Goal: Information Seeking & Learning: Learn about a topic

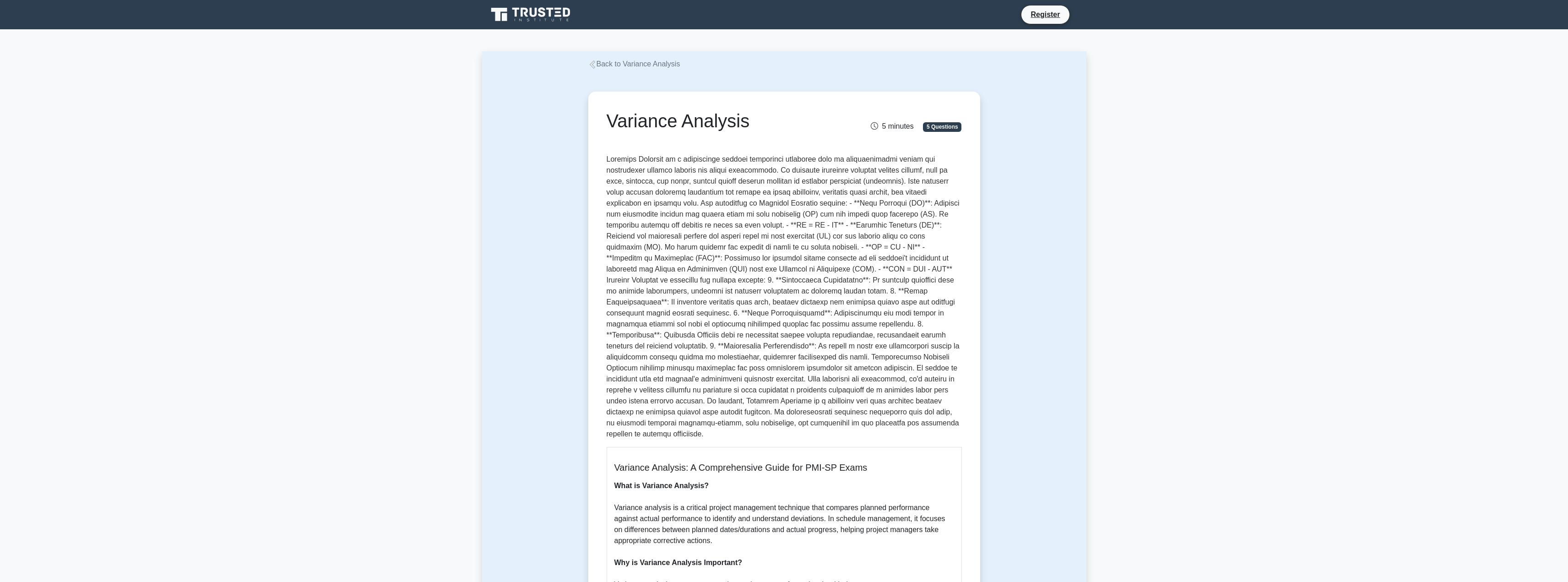
click at [632, 66] on link "Back to Variance Analysis" at bounding box center [634, 64] width 92 height 8
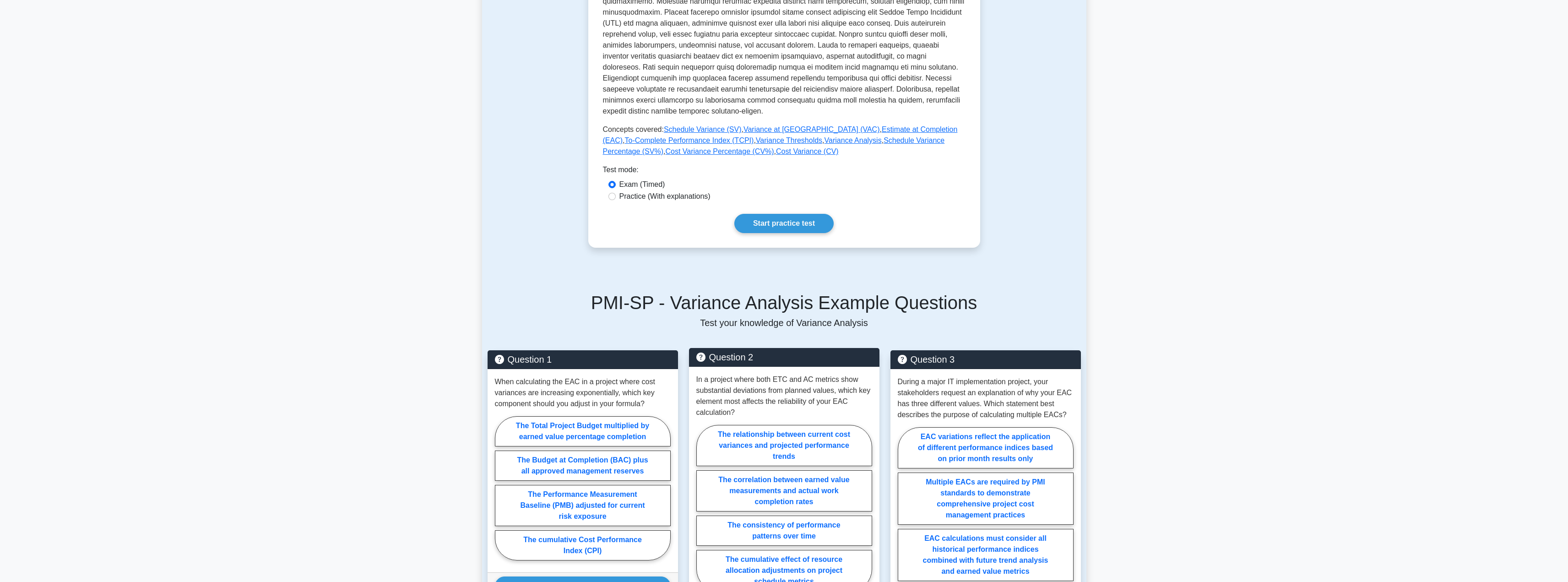
scroll to position [412, 0]
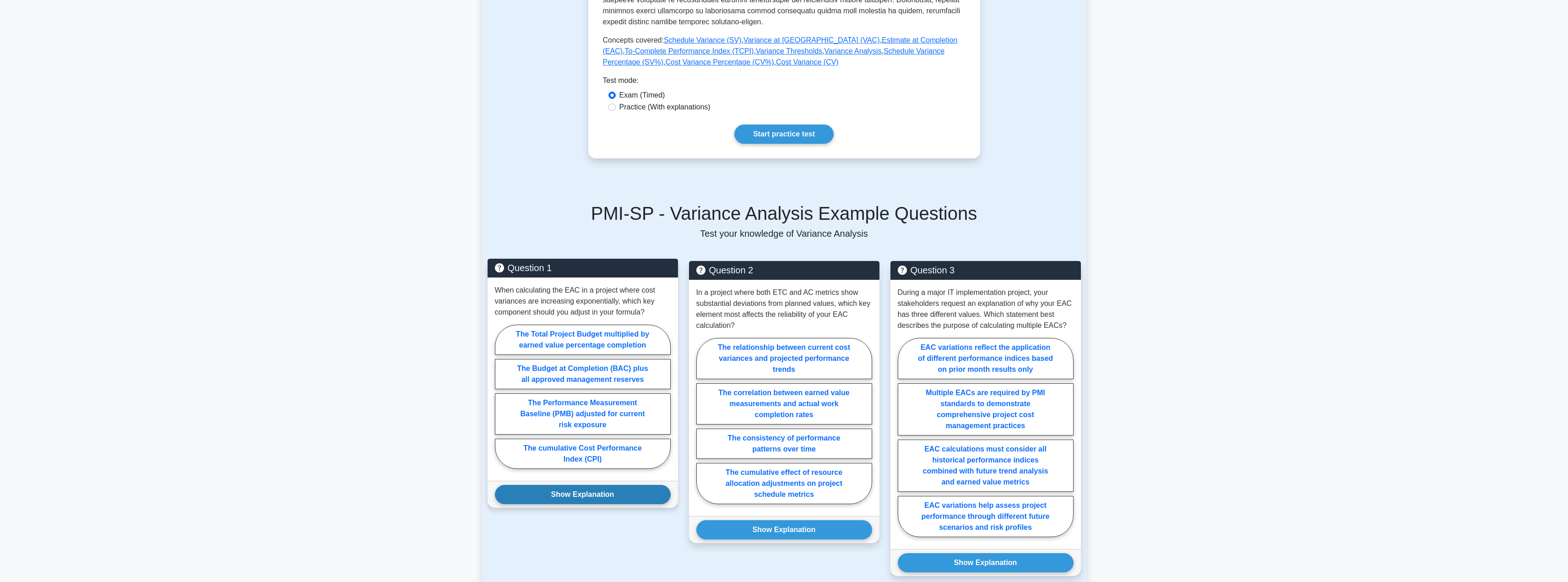
click at [609, 485] on button "Show Explanation" at bounding box center [583, 494] width 176 height 19
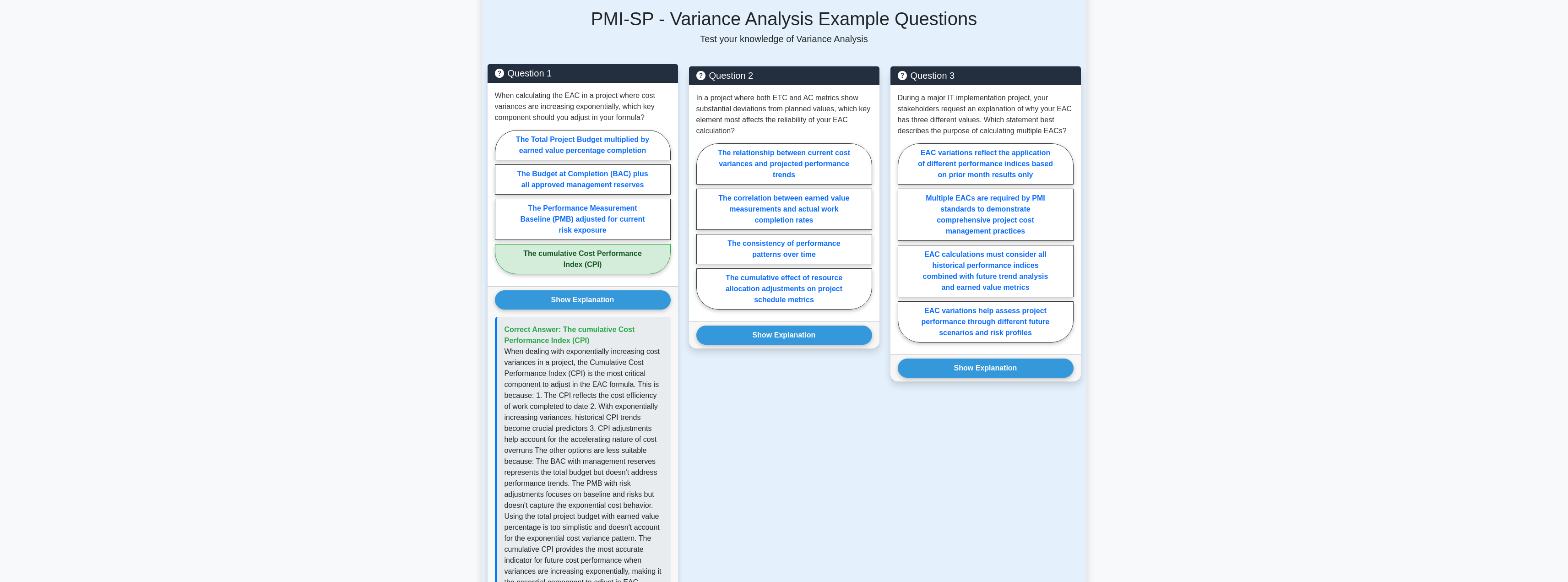
scroll to position [641, 0]
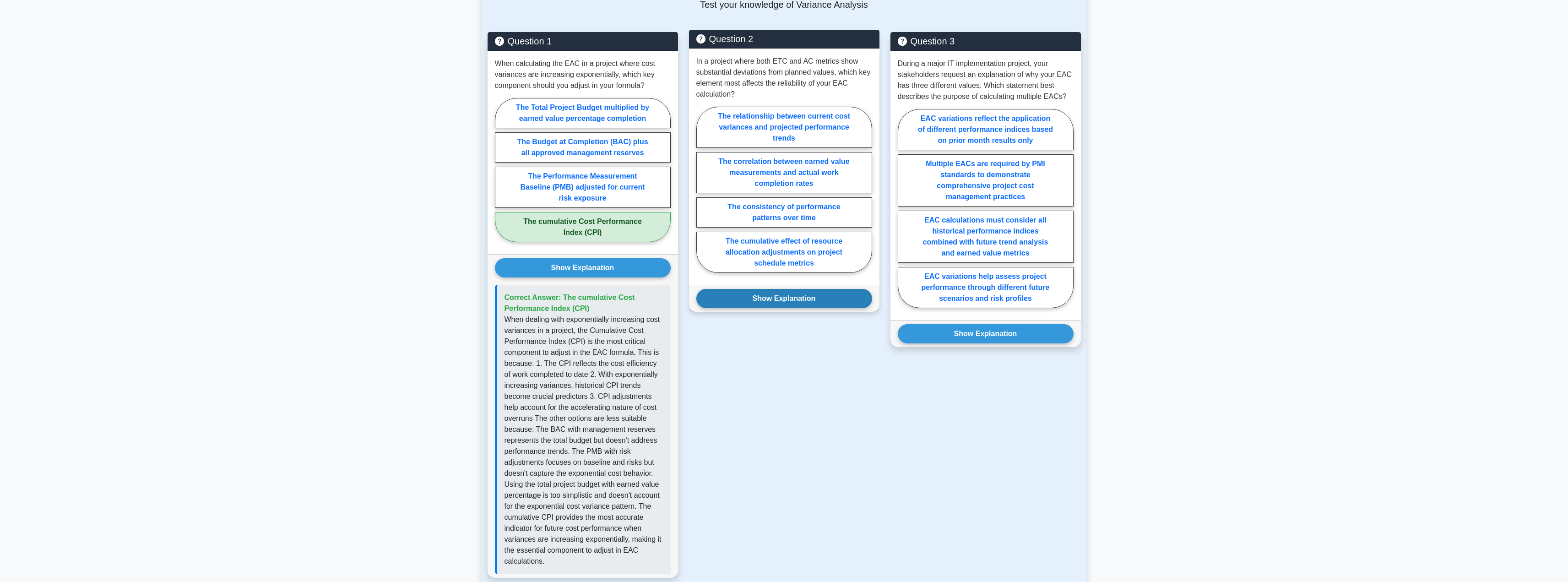
click at [802, 292] on button "Show Explanation" at bounding box center [784, 299] width 176 height 19
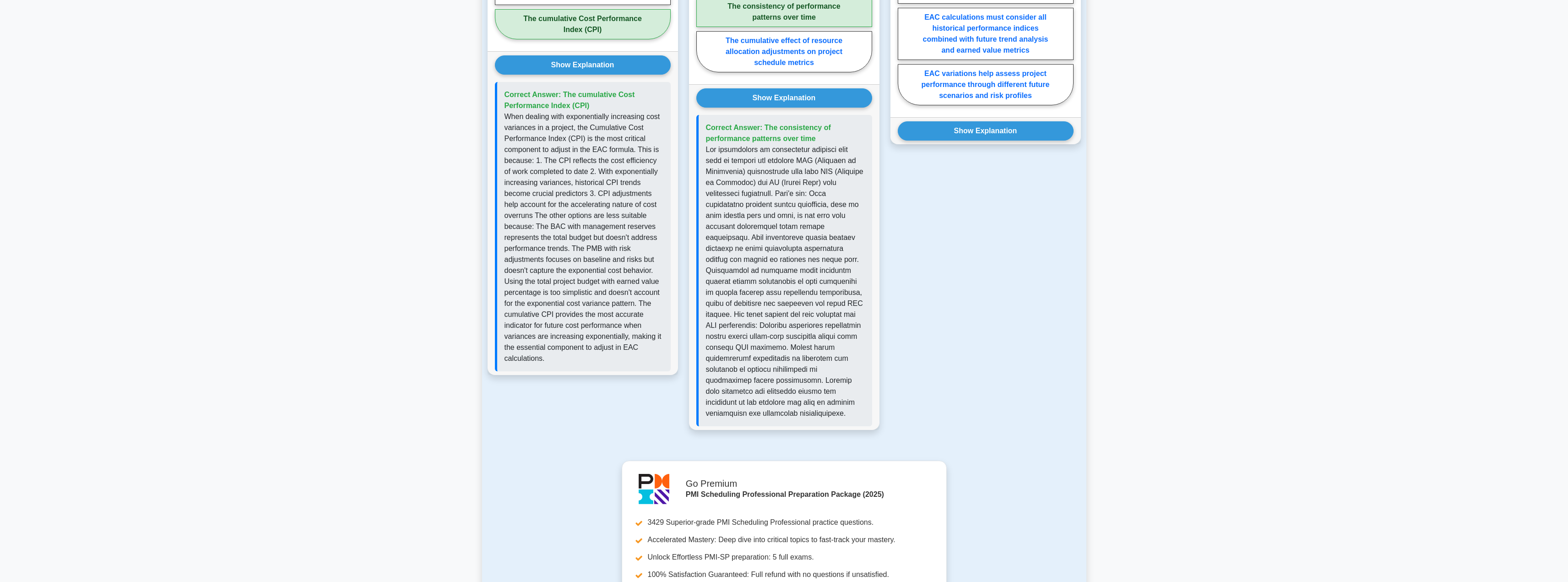
scroll to position [687, 0]
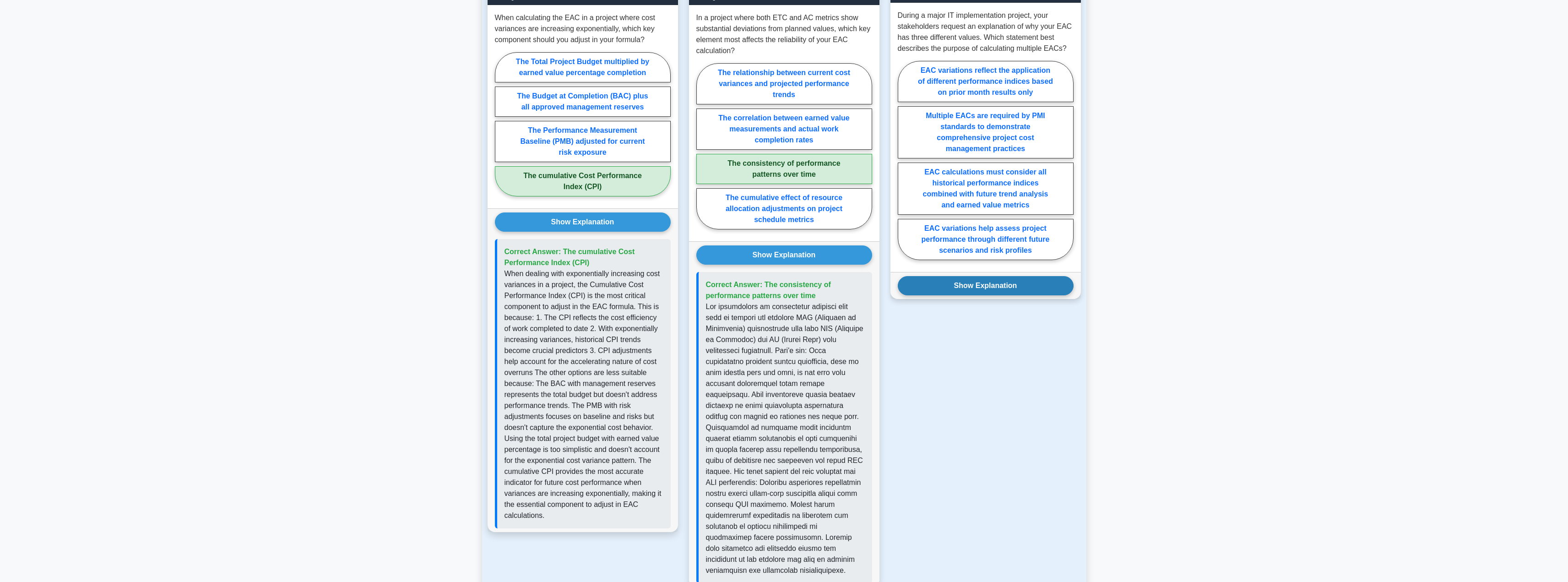
click at [977, 280] on button "Show Explanation" at bounding box center [985, 286] width 176 height 19
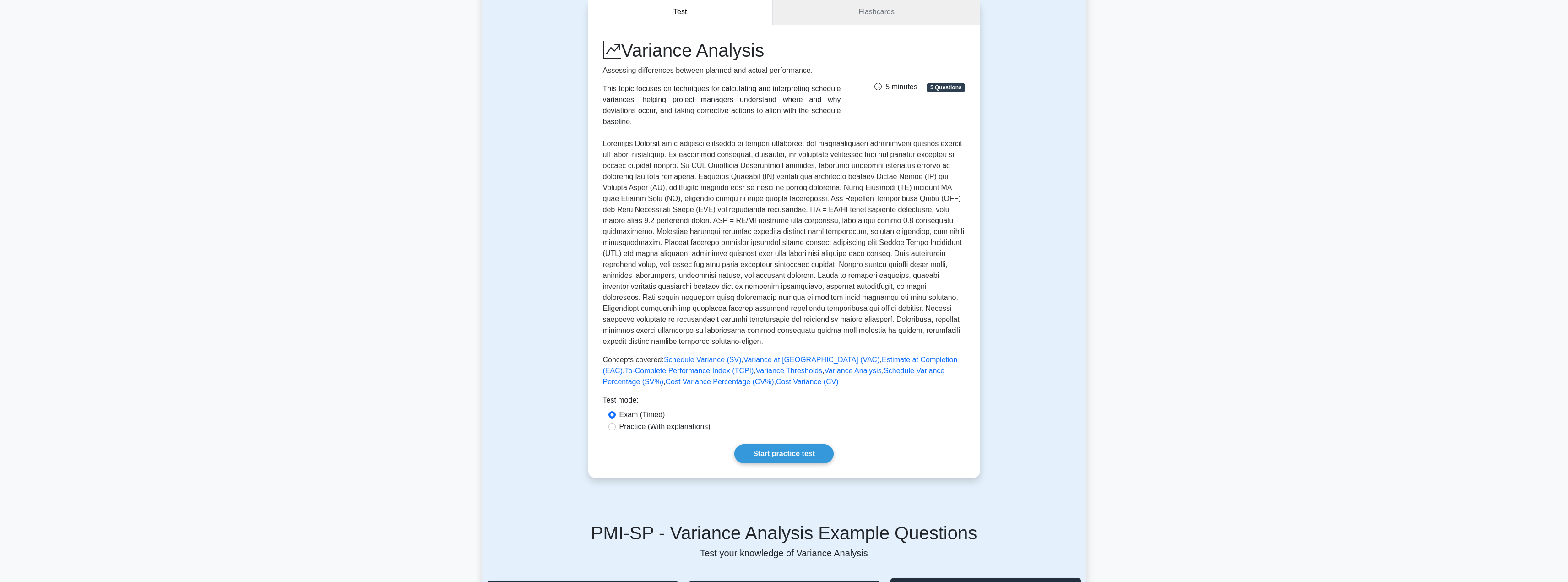
scroll to position [91, 0]
click at [853, 354] on link "Estimate at Completion (EAC)" at bounding box center [780, 363] width 355 height 19
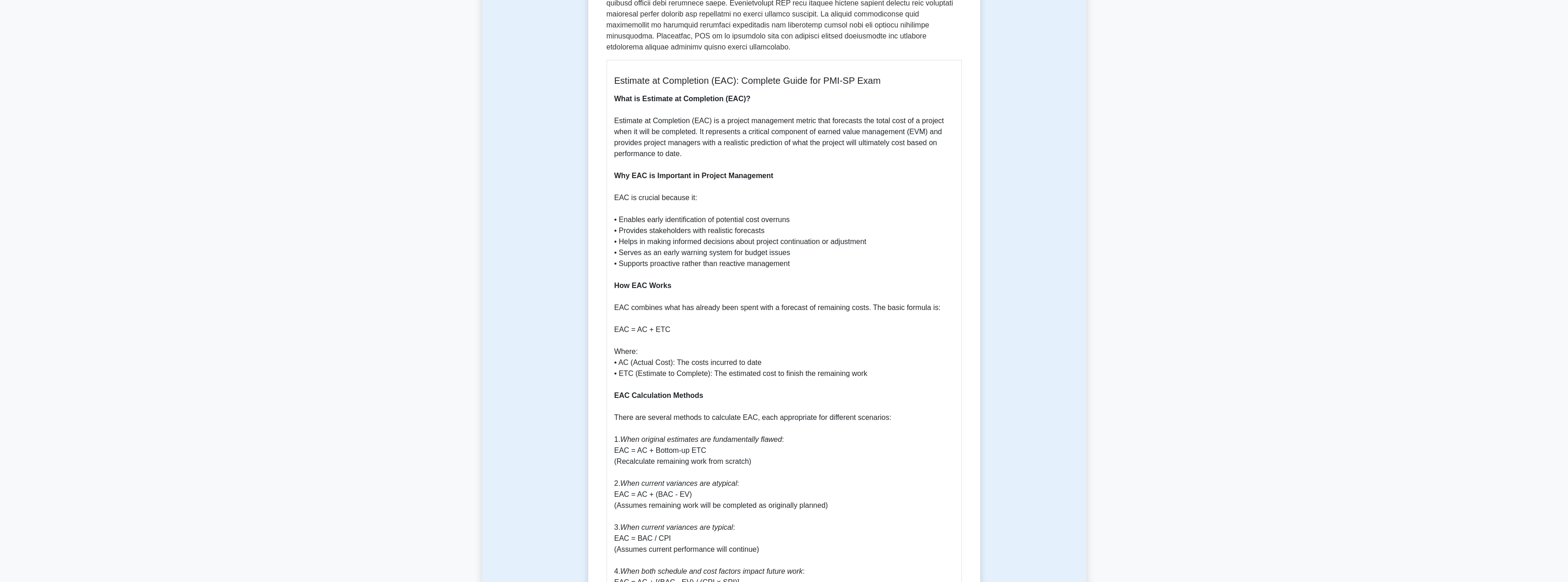
scroll to position [366, 0]
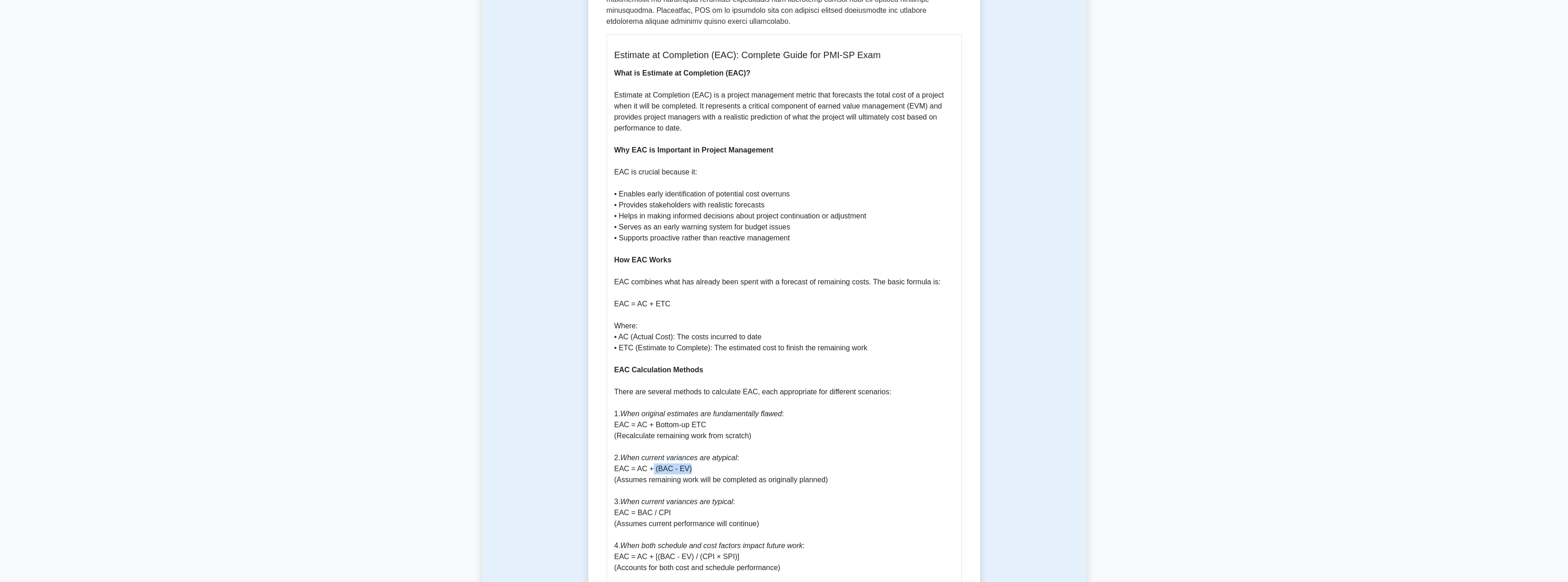
drag, startPoint x: 653, startPoint y: 460, endPoint x: 695, endPoint y: 460, distance: 42.0
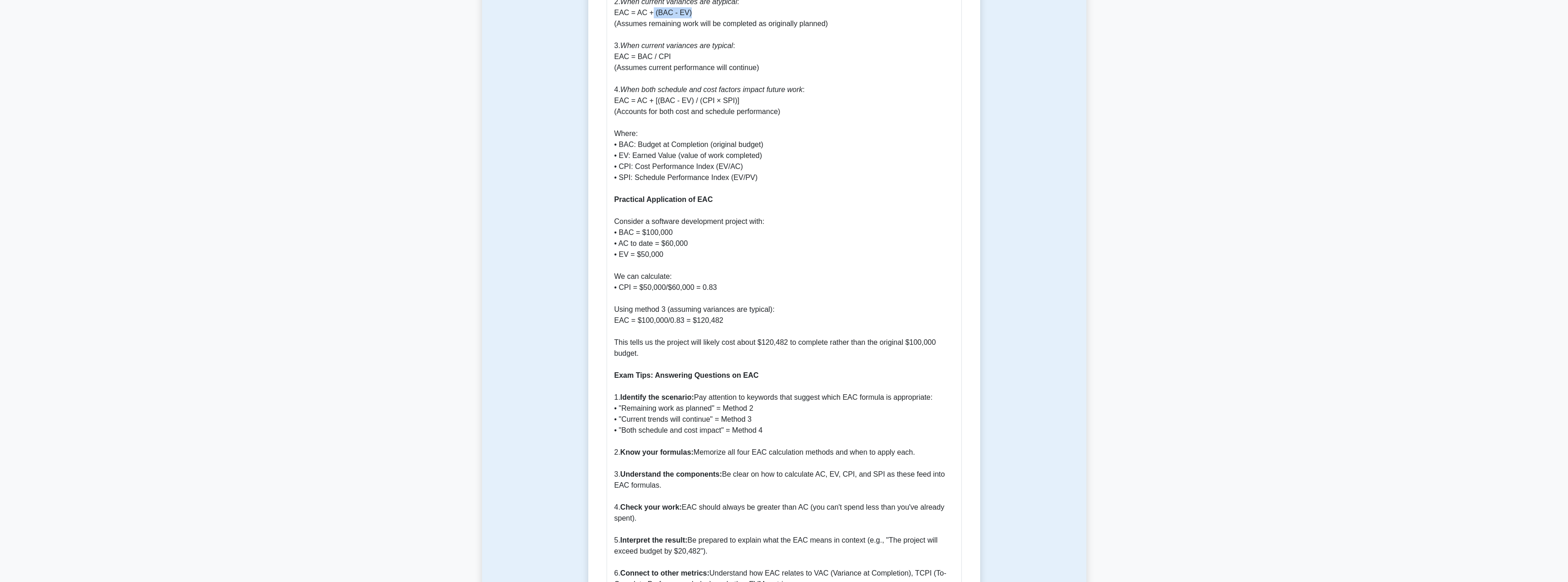
scroll to position [824, 0]
drag, startPoint x: 723, startPoint y: 396, endPoint x: 756, endPoint y: 398, distance: 33.1
click at [756, 398] on p "What is Estimate at Completion (EAC)? Estimate at Completion (EAC) is a project…" at bounding box center [784, 175] width 340 height 1132
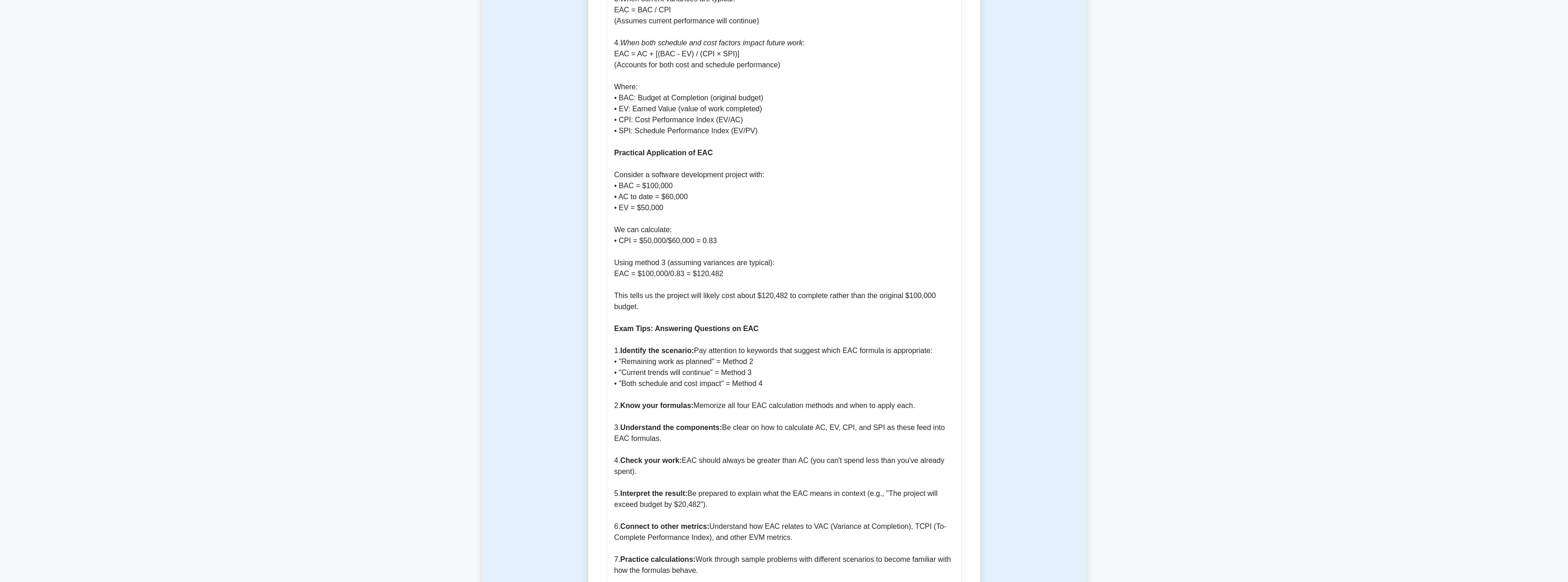
scroll to position [870, 0]
drag, startPoint x: 650, startPoint y: 491, endPoint x: 703, endPoint y: 491, distance: 53.0
click at [703, 491] on p "What is Estimate at Completion (EAC)? Estimate at Completion (EAC) is a project…" at bounding box center [784, 130] width 340 height 1132
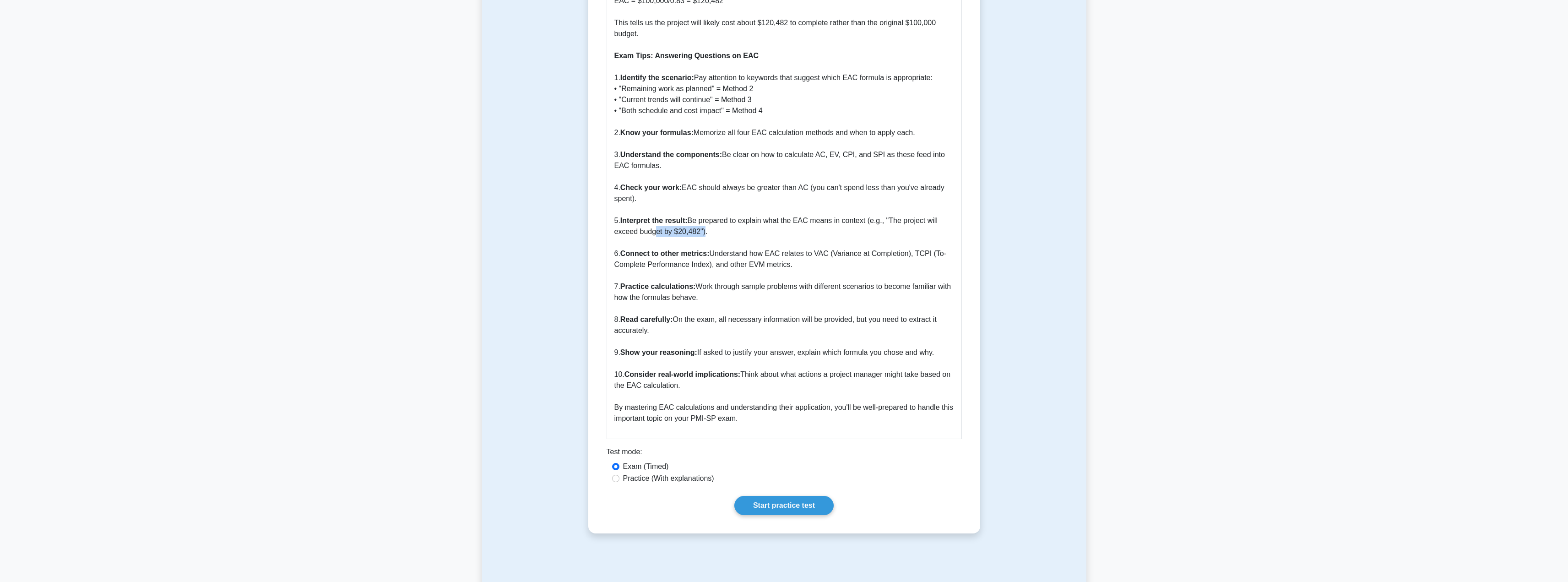
scroll to position [1145, 0]
